Goal: Task Accomplishment & Management: Use online tool/utility

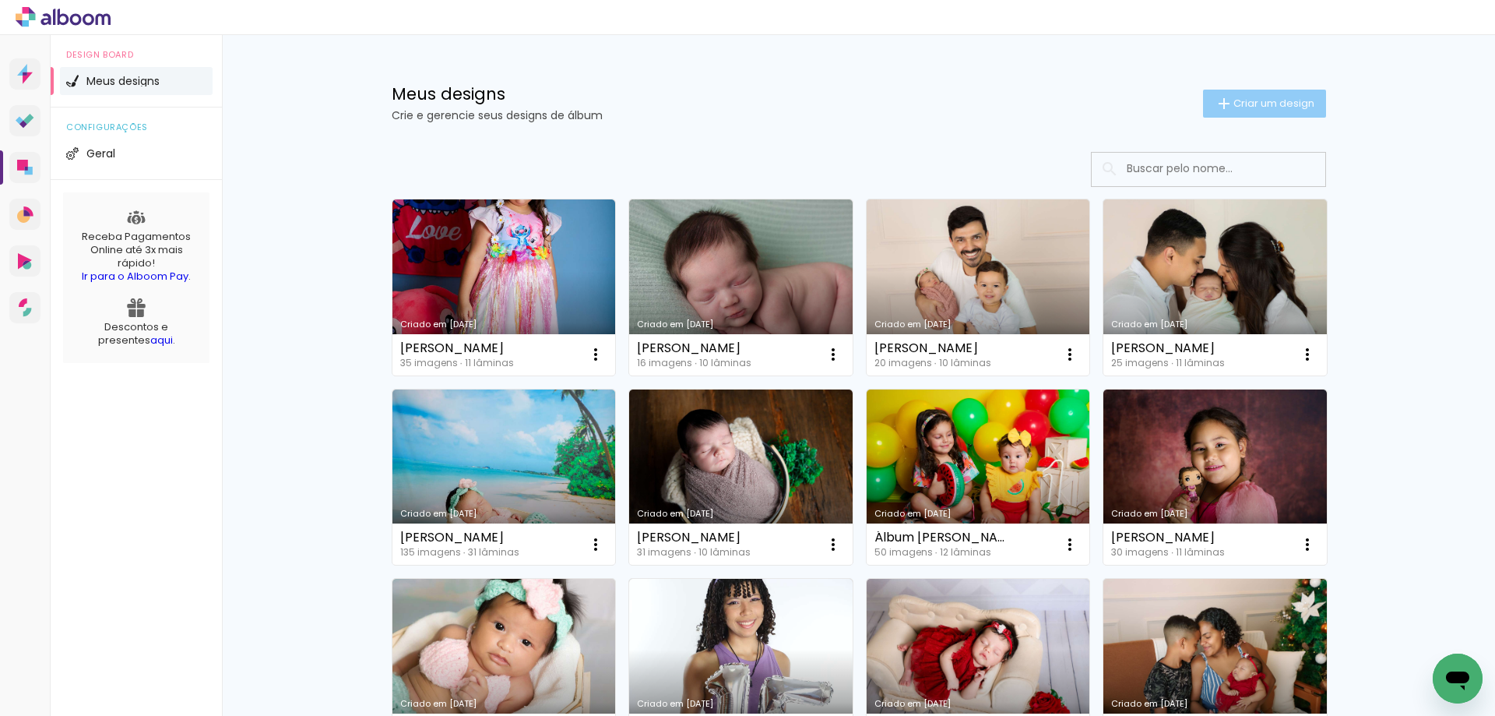
click at [1241, 107] on span "Criar um design" at bounding box center [1274, 103] width 81 height 10
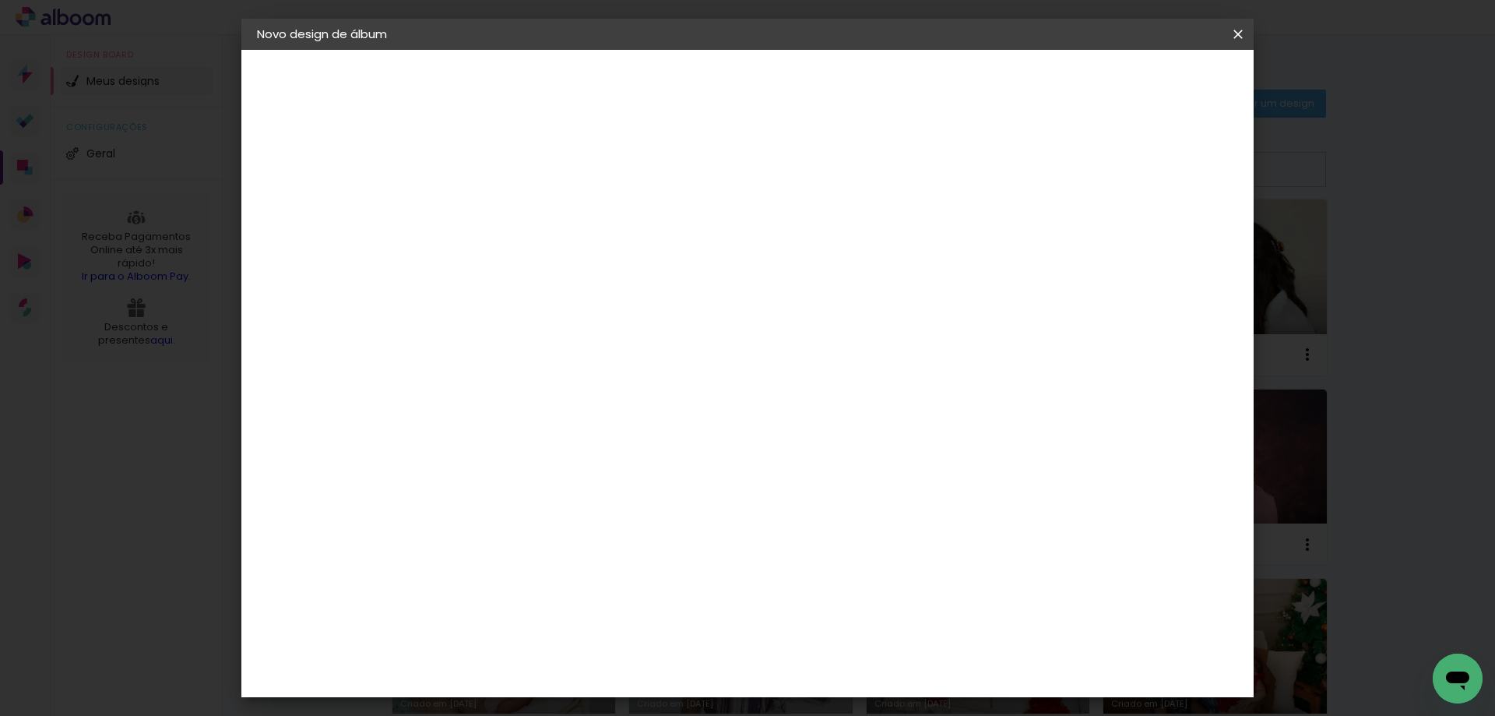
click at [512, 209] on input at bounding box center [512, 209] width 0 height 24
type input "Rafael"
type paper-input "Rafael"
click at [0, 0] on slot "Avançar" at bounding box center [0, 0] width 0 height 0
click at [588, 252] on div "Criativa Álbuns" at bounding box center [564, 258] width 48 height 25
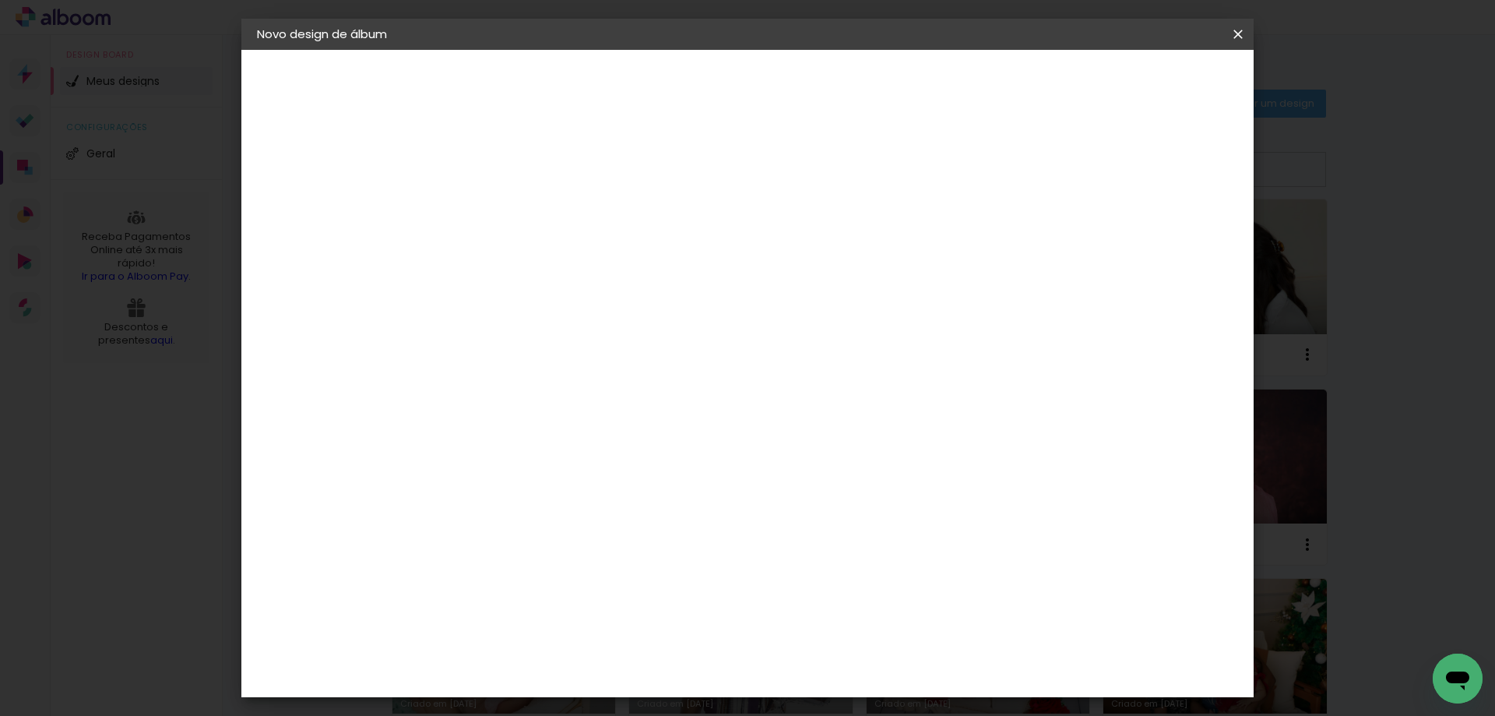
click at [0, 0] on slot "Avançar" at bounding box center [0, 0] width 0 height 0
click at [572, 259] on input "text" at bounding box center [542, 271] width 61 height 24
click at [0, 0] on slot "Fotolivro Premium" at bounding box center [0, 0] width 0 height 0
type input "Fotolivro Premium"
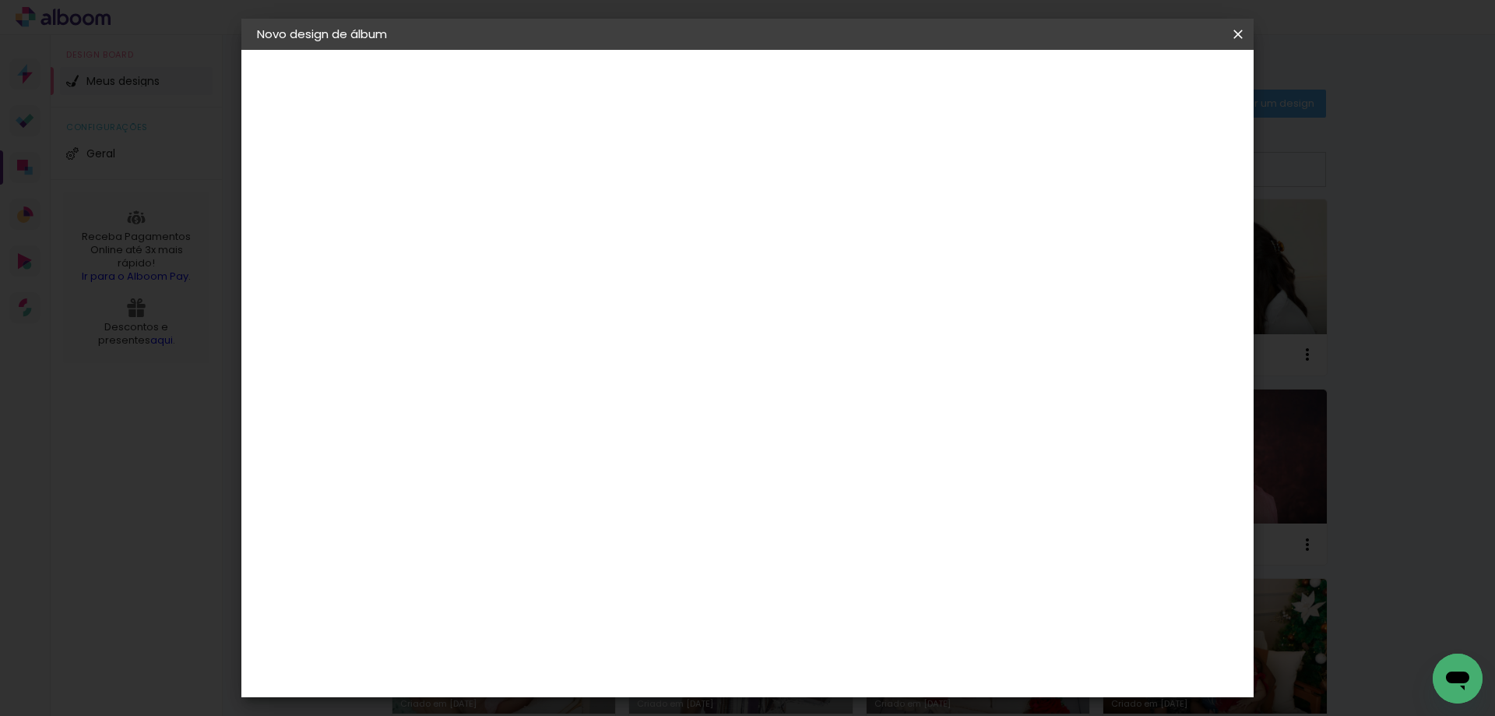
click at [617, 590] on span "15 × 15" at bounding box center [580, 610] width 72 height 41
click at [766, 85] on paper-button "Avançar" at bounding box center [727, 82] width 76 height 26
click at [1141, 86] on span "Iniciar design" at bounding box center [1105, 82] width 71 height 11
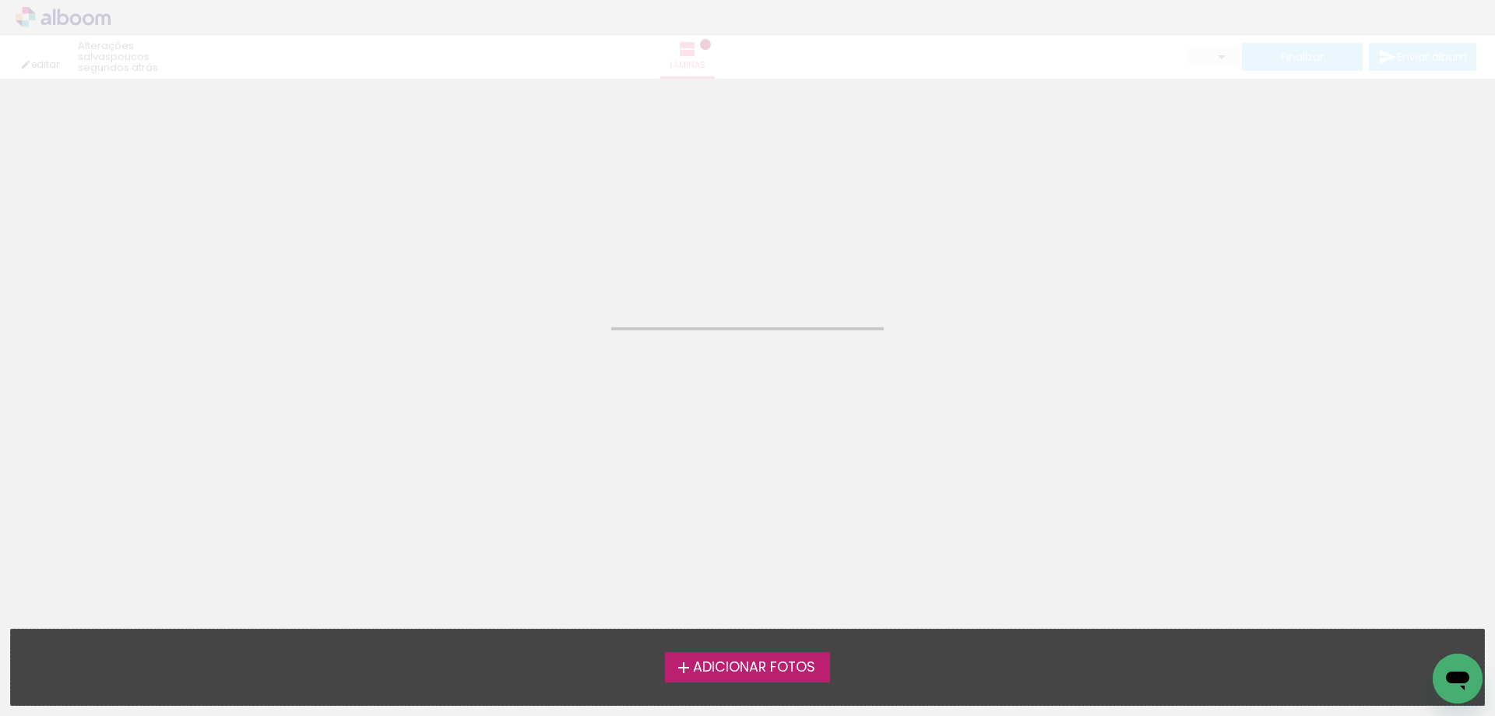
click at [721, 660] on span "Adicionar Fotos" at bounding box center [754, 667] width 122 height 14
click at [0, 0] on input "file" at bounding box center [0, 0] width 0 height 0
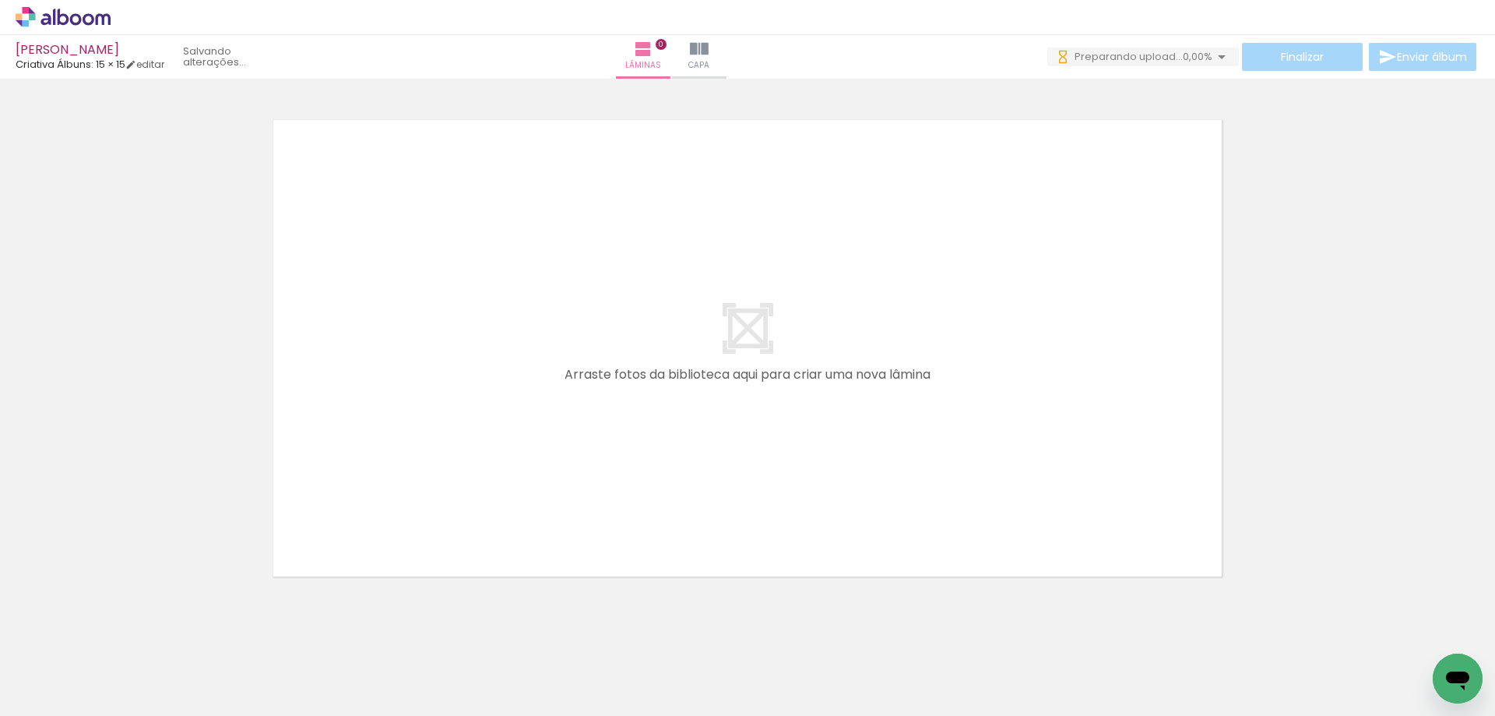
click at [58, 688] on span "Adicionar Fotos" at bounding box center [55, 694] width 47 height 17
click at [0, 0] on input "file" at bounding box center [0, 0] width 0 height 0
click at [55, 692] on span "Adicionar Fotos" at bounding box center [55, 694] width 47 height 17
click at [0, 0] on input "file" at bounding box center [0, 0] width 0 height 0
click at [73, 686] on span "Adicionar Fotos" at bounding box center [55, 694] width 47 height 17
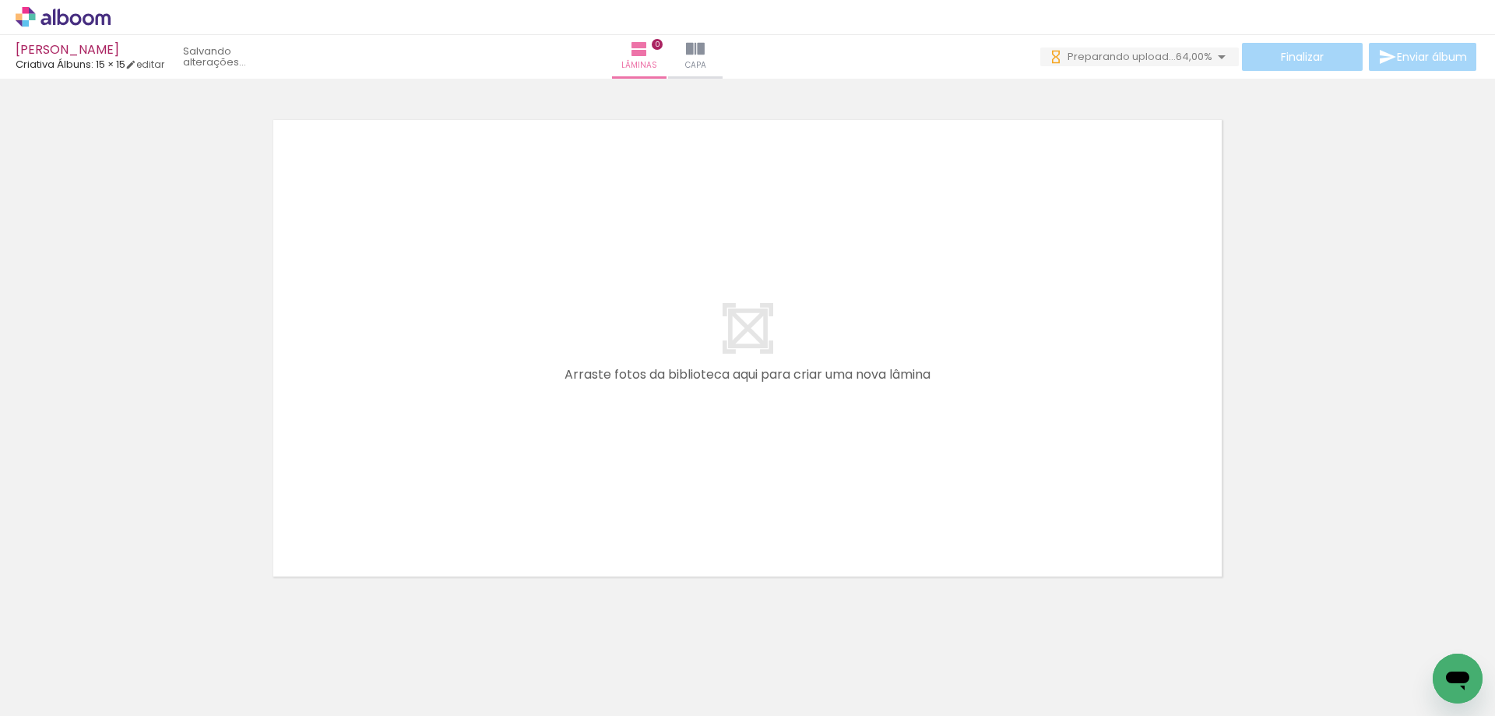
click at [0, 0] on input "file" at bounding box center [0, 0] width 0 height 0
click at [61, 703] on span "Adicionar Fotos" at bounding box center [55, 694] width 47 height 17
click at [0, 0] on input "file" at bounding box center [0, 0] width 0 height 0
click at [65, 692] on span "Adicionar Fotos" at bounding box center [55, 694] width 47 height 17
click at [0, 0] on input "file" at bounding box center [0, 0] width 0 height 0
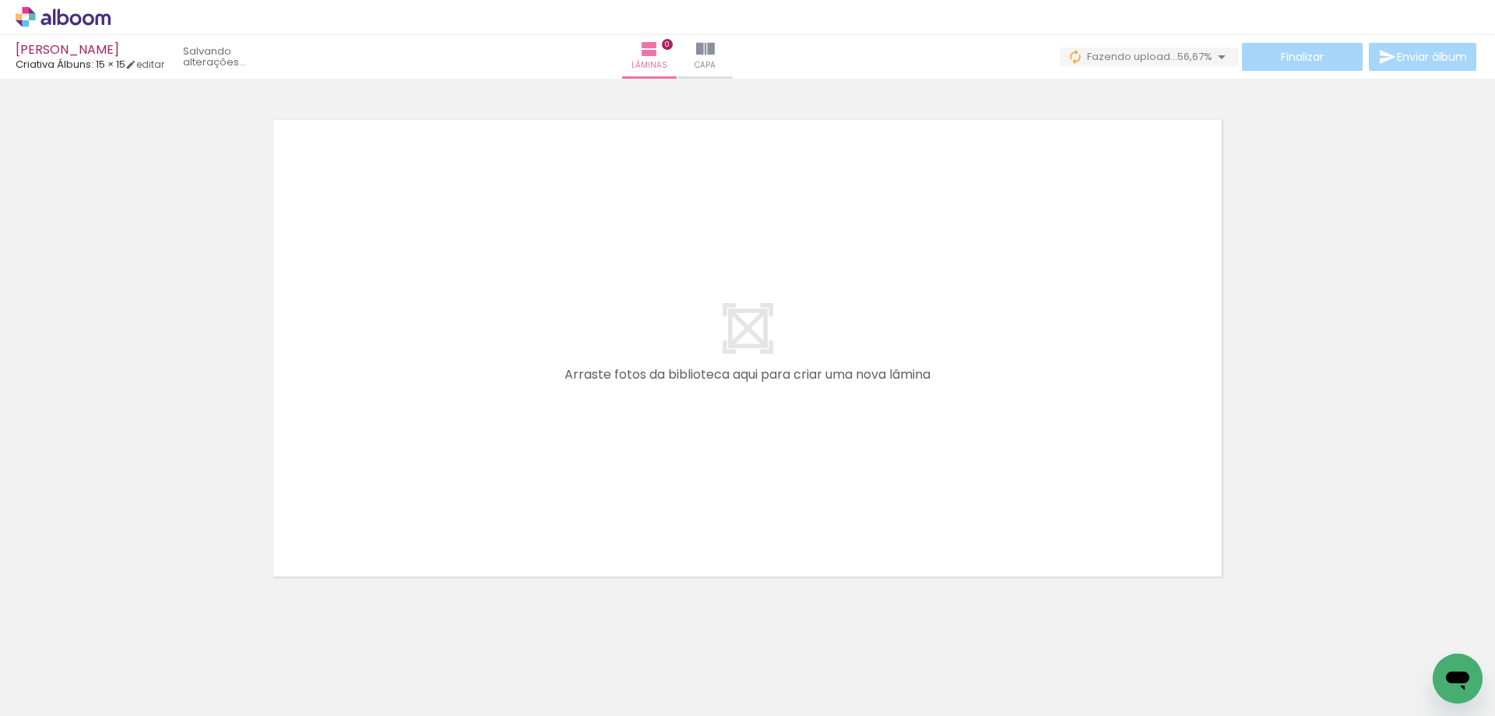
click at [68, 692] on span "Adicionar Fotos" at bounding box center [55, 694] width 47 height 17
click at [0, 0] on input "file" at bounding box center [0, 0] width 0 height 0
click at [54, 687] on span "Adicionar Fotos" at bounding box center [55, 694] width 47 height 17
click at [0, 0] on input "file" at bounding box center [0, 0] width 0 height 0
click at [50, 692] on span "Adicionar Fotos" at bounding box center [55, 694] width 47 height 17
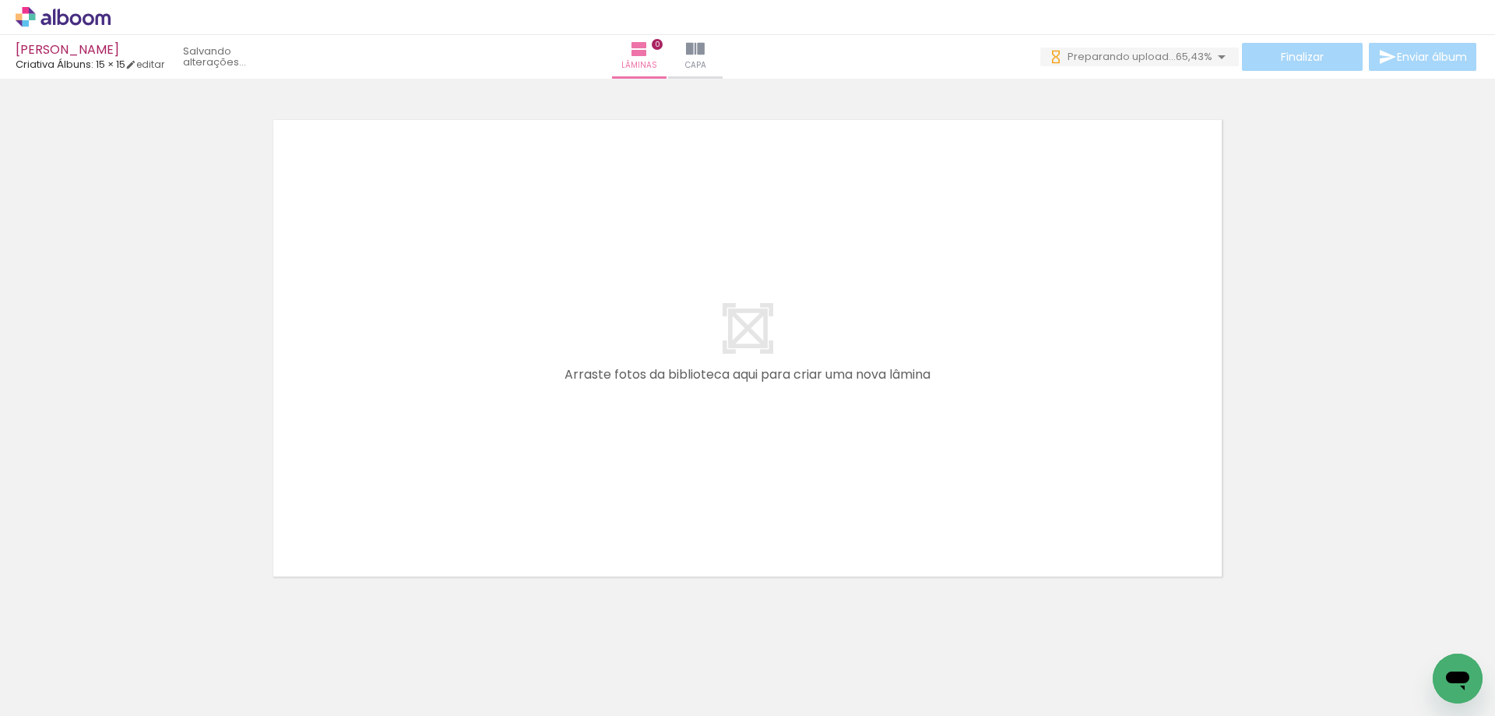
click at [0, 0] on input "file" at bounding box center [0, 0] width 0 height 0
click at [70, 691] on span "Adicionar Fotos" at bounding box center [55, 694] width 47 height 17
click at [0, 0] on input "file" at bounding box center [0, 0] width 0 height 0
click at [48, 689] on span "Adicionar Fotos" at bounding box center [55, 694] width 47 height 17
click at [0, 0] on input "file" at bounding box center [0, 0] width 0 height 0
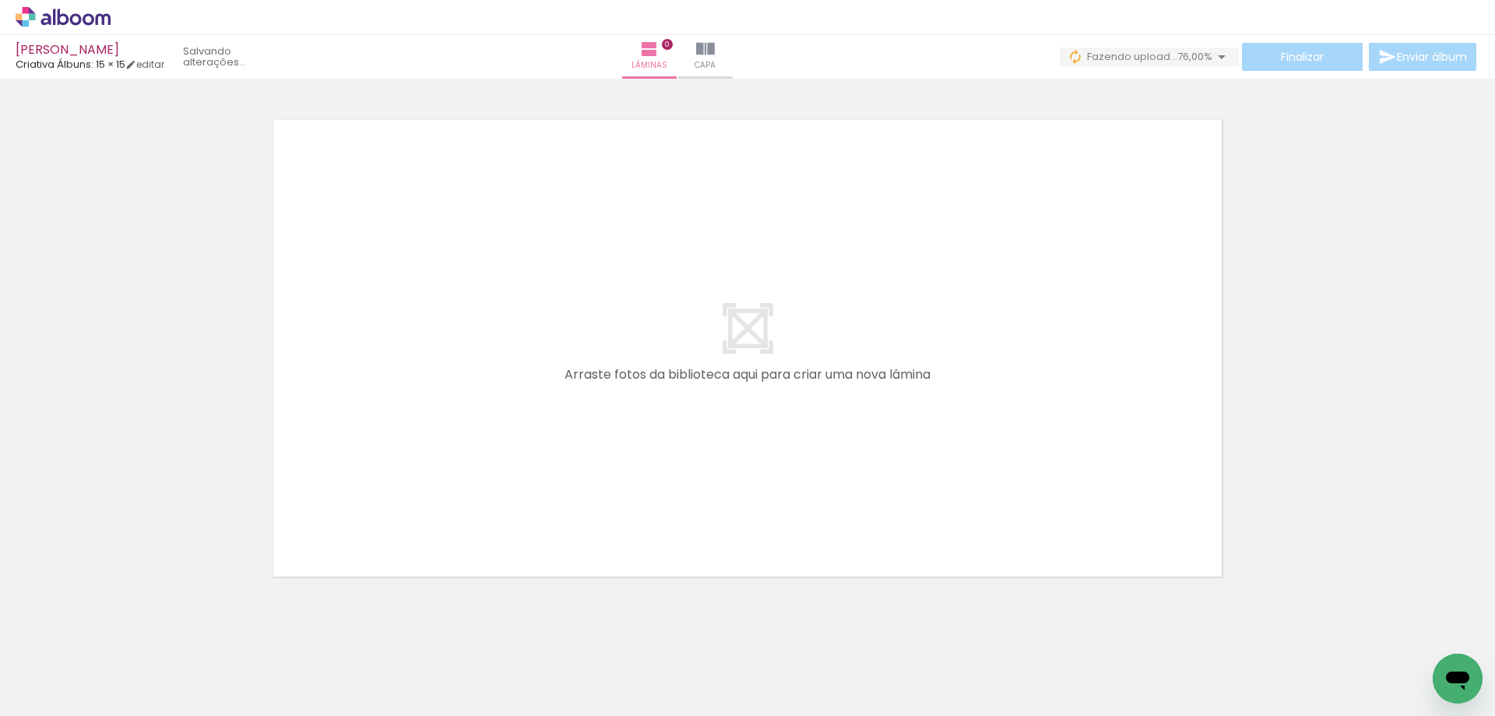
click at [62, 690] on span "Adicionar Fotos" at bounding box center [55, 694] width 47 height 17
click at [0, 0] on input "file" at bounding box center [0, 0] width 0 height 0
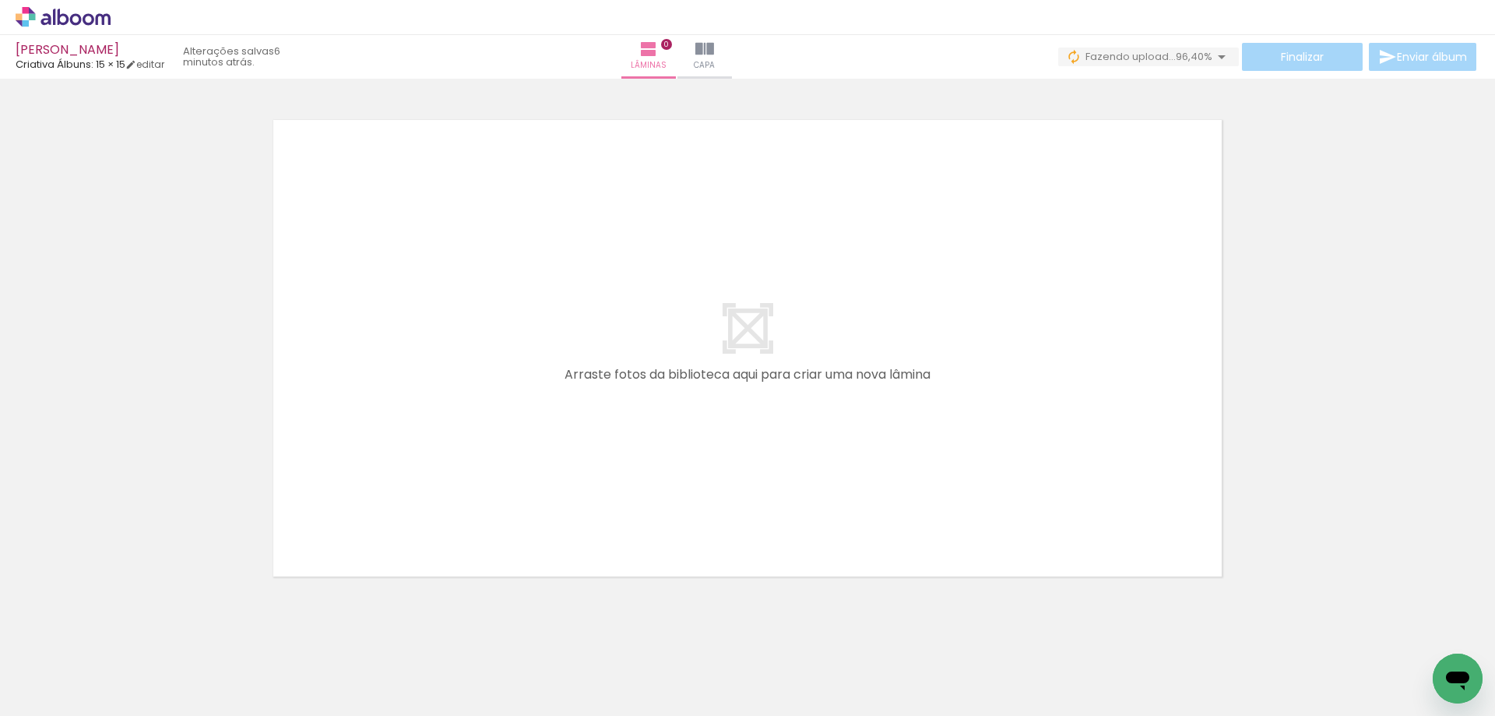
click at [777, 637] on quentale-thumb at bounding box center [733, 663] width 87 height 90
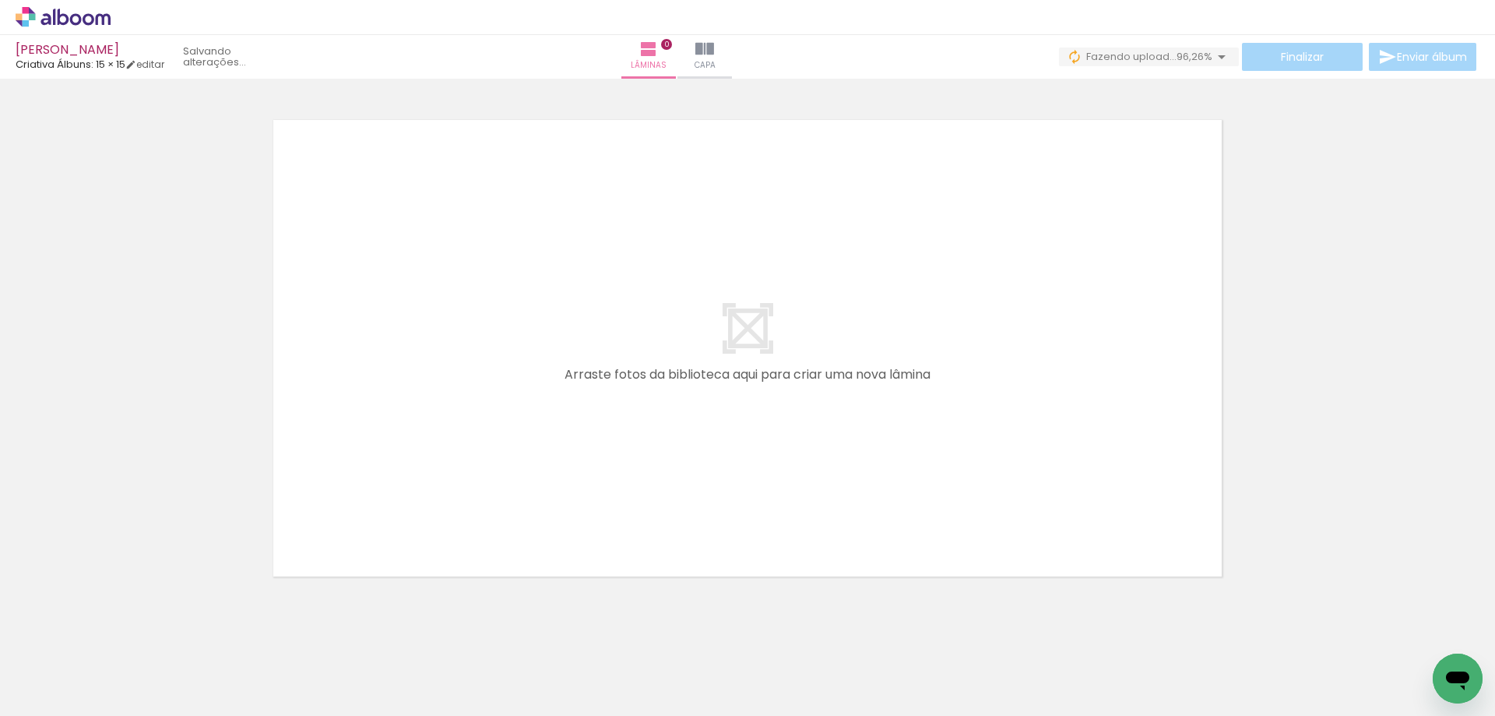
scroll to position [0, 7882]
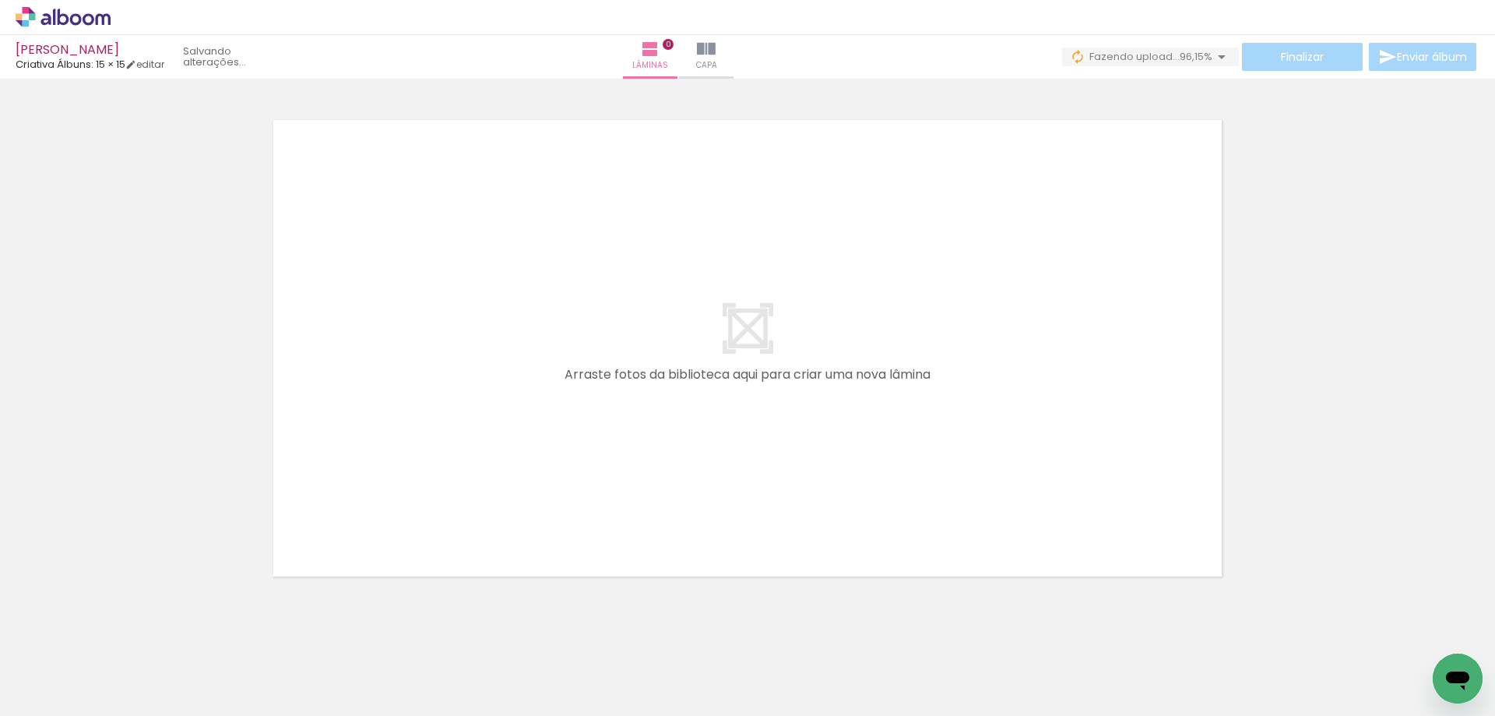
click at [1195, 642] on iron-image at bounding box center [1170, 663] width 50 height 73
click at [1144, 635] on iron-icon at bounding box center [1136, 632] width 16 height 16
click at [1231, 632] on iron-icon at bounding box center [1223, 632] width 16 height 16
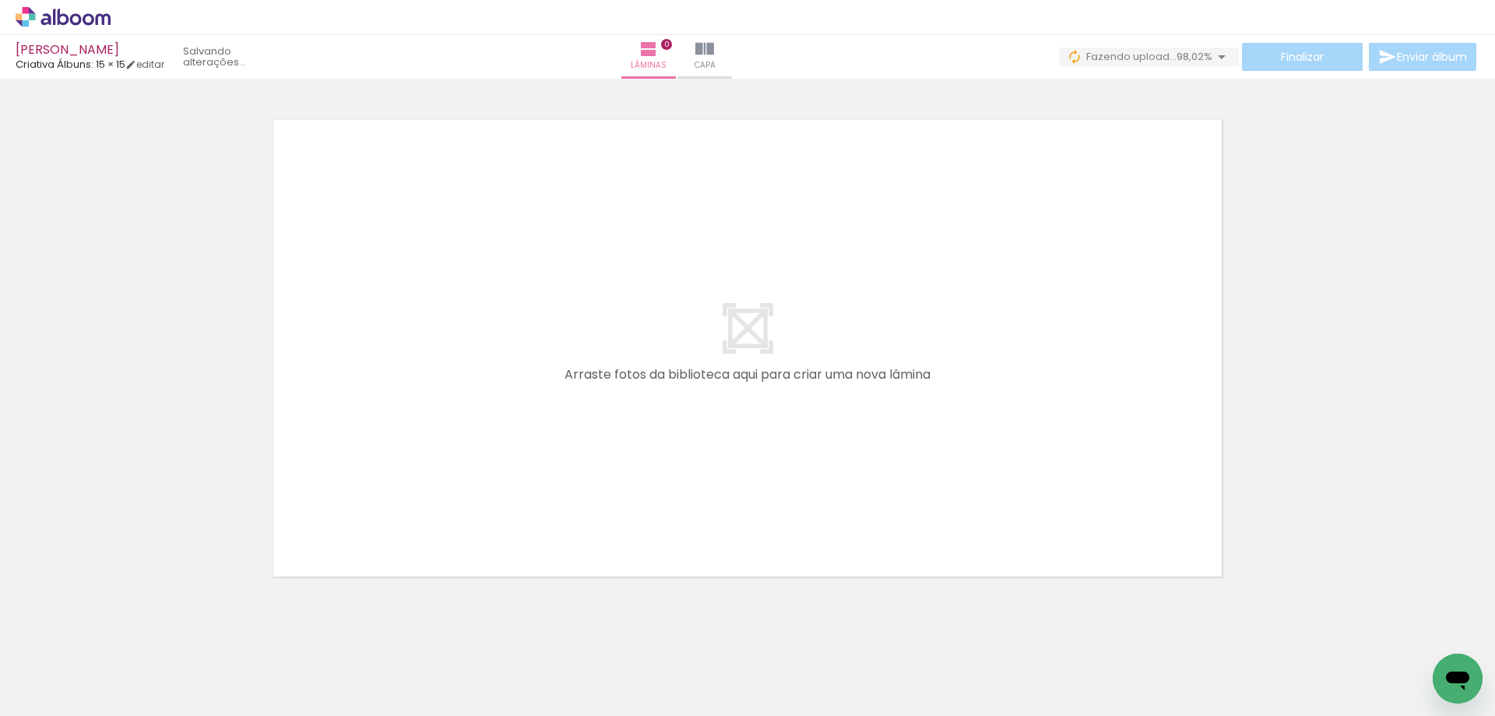
click at [1318, 632] on iron-icon at bounding box center [1310, 632] width 16 height 16
click at [1398, 632] on iron-icon at bounding box center [1397, 632] width 16 height 16
click at [74, 693] on span "Adicionar Fotos" at bounding box center [55, 694] width 47 height 17
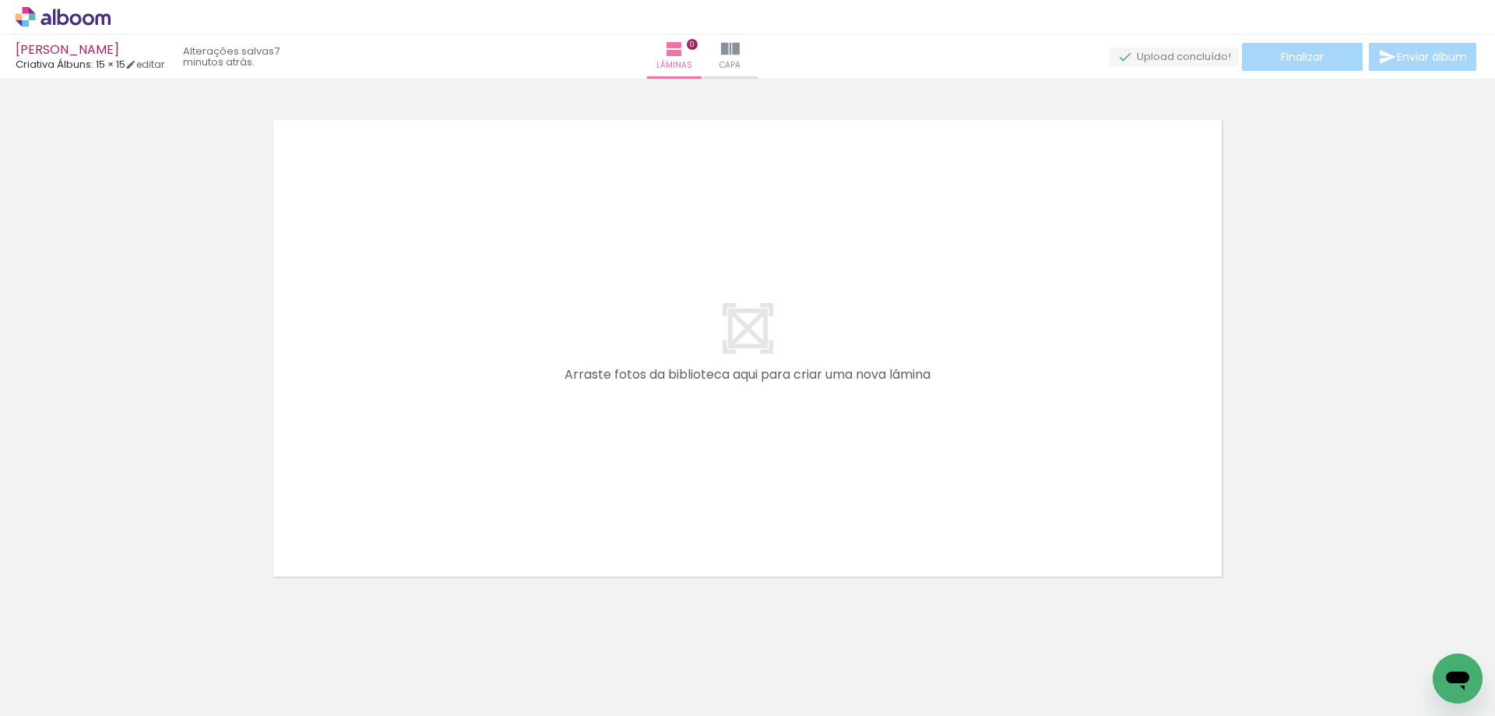
click at [0, 0] on input "file" at bounding box center [0, 0] width 0 height 0
click at [62, 690] on span "Adicionar Fotos" at bounding box center [55, 694] width 47 height 17
click at [0, 0] on input "file" at bounding box center [0, 0] width 0 height 0
click at [62, 696] on span "Adicionar Fotos" at bounding box center [55, 694] width 47 height 17
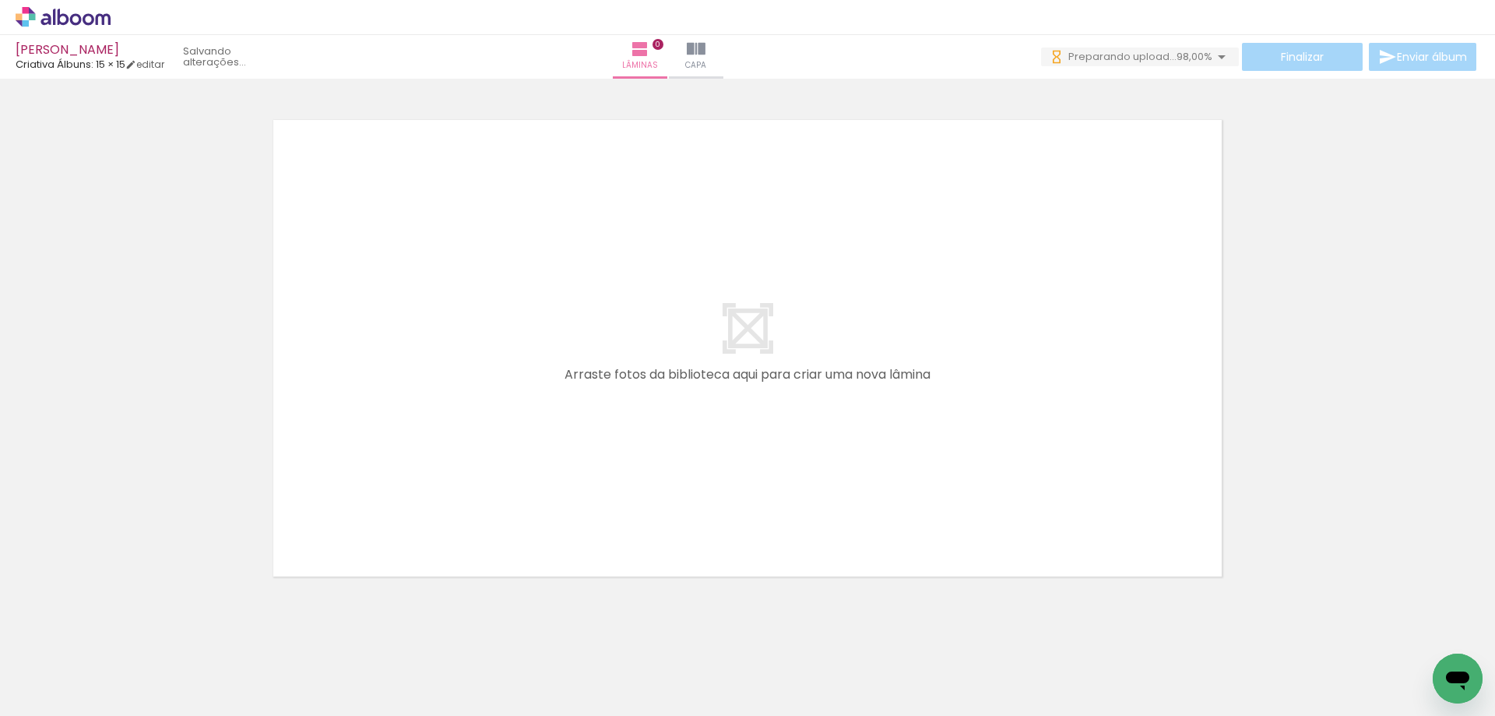
click at [0, 0] on input "file" at bounding box center [0, 0] width 0 height 0
click at [58, 696] on span "Adicionar Fotos" at bounding box center [55, 694] width 47 height 17
click at [0, 0] on input "file" at bounding box center [0, 0] width 0 height 0
click at [1260, 403] on div at bounding box center [747, 328] width 1495 height 529
